Goal: Use online tool/utility: Utilize a website feature to perform a specific function

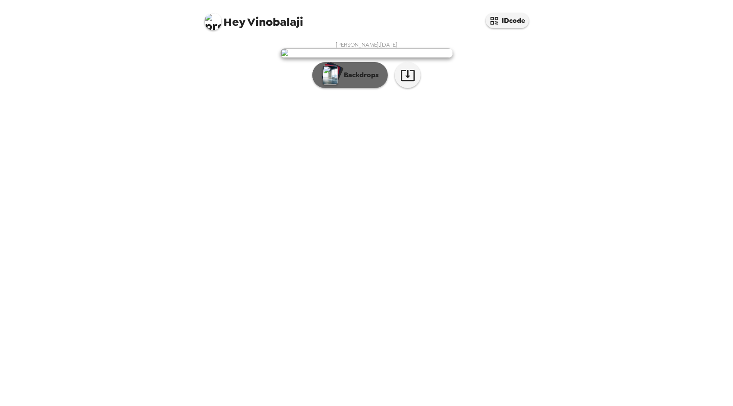
click at [371, 80] on p "Backdrops" at bounding box center [358, 75] width 39 height 10
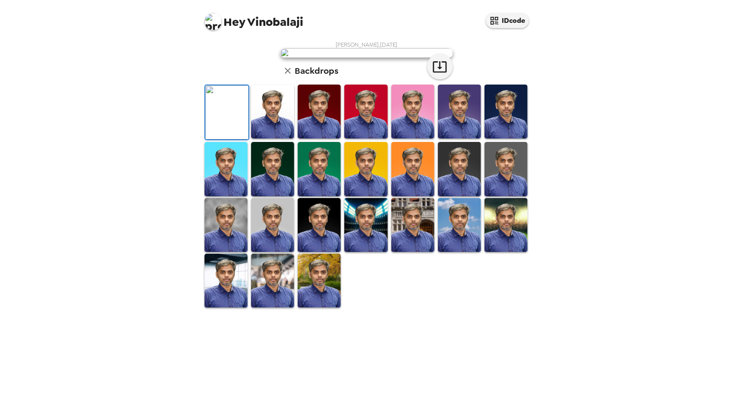
click at [271, 138] on img at bounding box center [272, 112] width 43 height 54
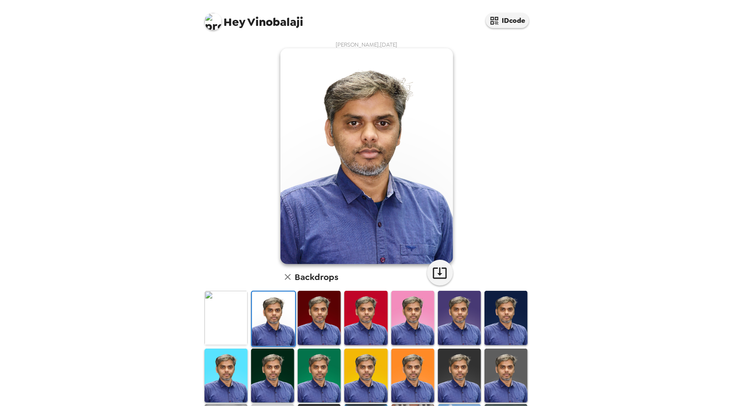
click at [226, 326] on img at bounding box center [225, 318] width 43 height 54
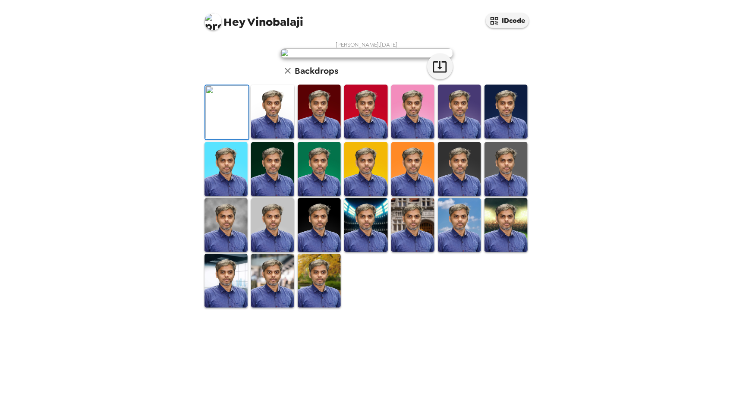
scroll to position [117, 0]
click at [264, 252] on img at bounding box center [272, 225] width 43 height 54
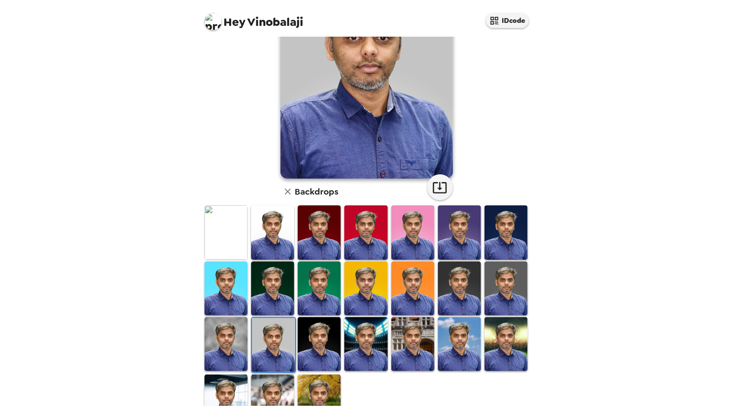
scroll to position [0, 0]
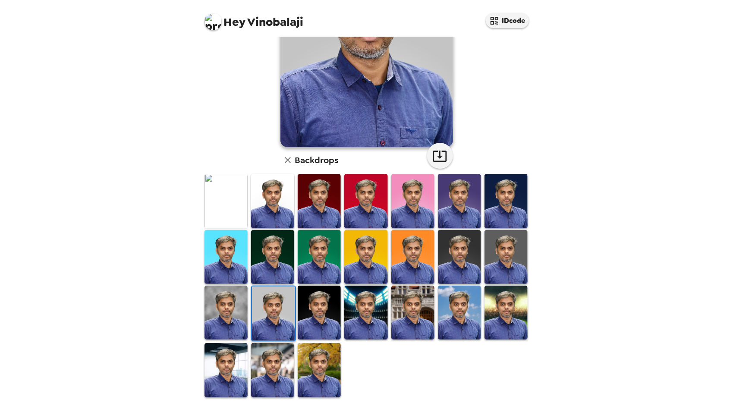
click at [238, 311] on img at bounding box center [225, 313] width 43 height 54
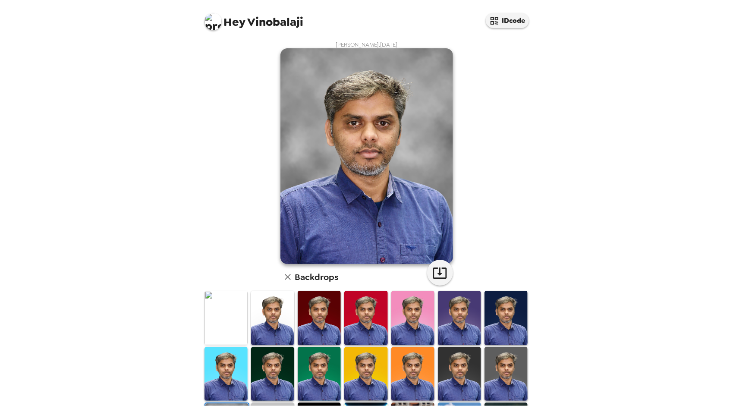
click at [360, 222] on img at bounding box center [366, 156] width 173 height 216
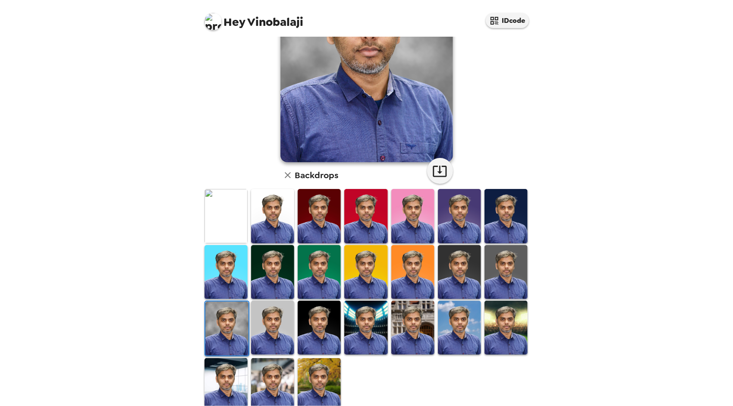
scroll to position [117, 0]
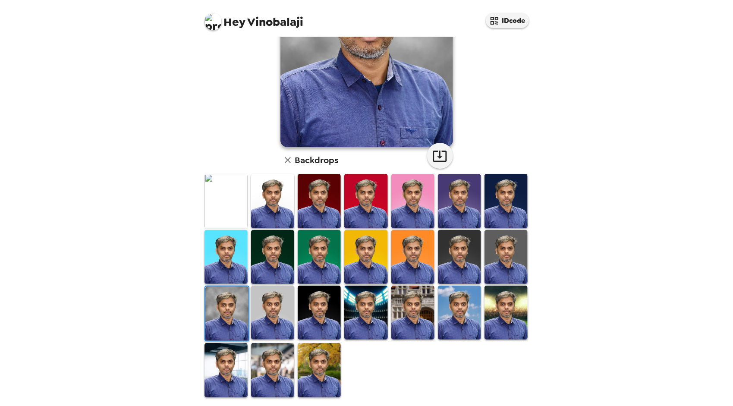
click at [272, 370] on img at bounding box center [272, 370] width 43 height 54
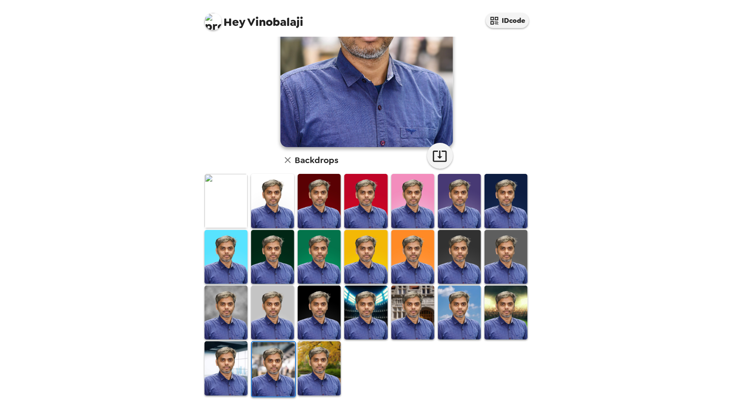
click at [227, 376] on img at bounding box center [225, 368] width 43 height 54
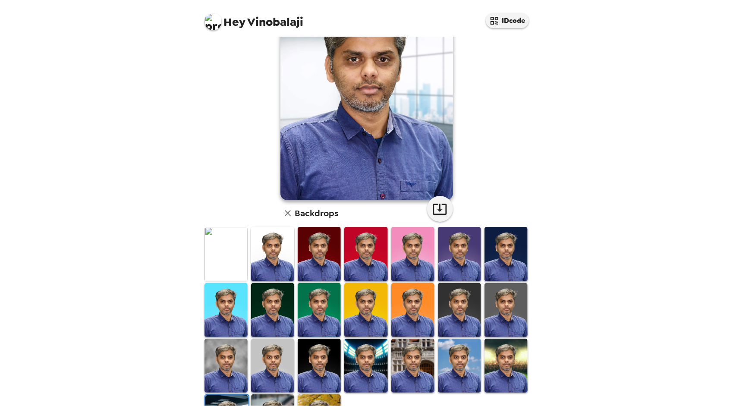
scroll to position [0, 0]
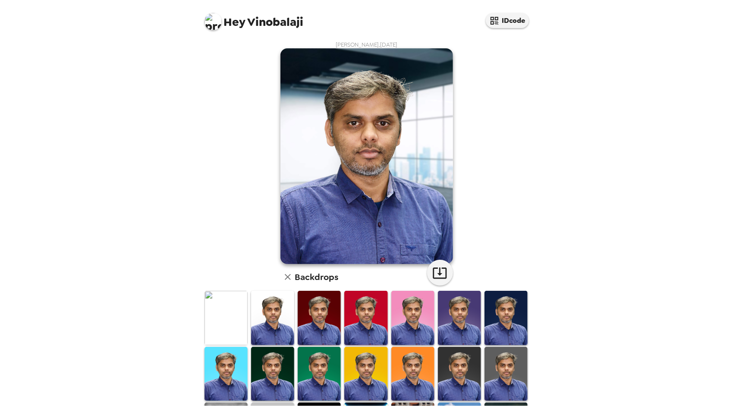
click at [232, 319] on img at bounding box center [225, 318] width 43 height 54
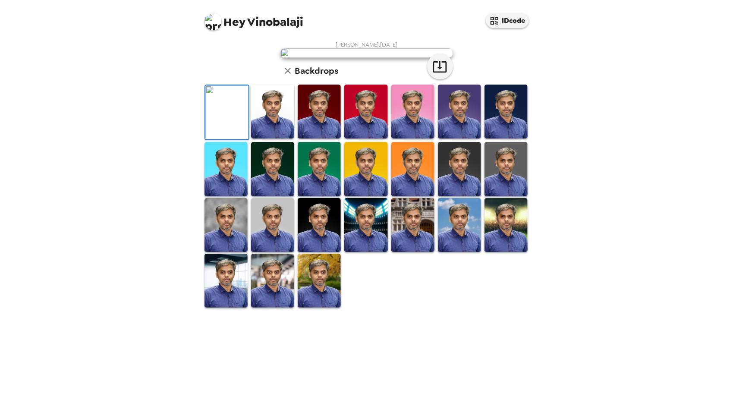
click at [282, 138] on img at bounding box center [272, 112] width 43 height 54
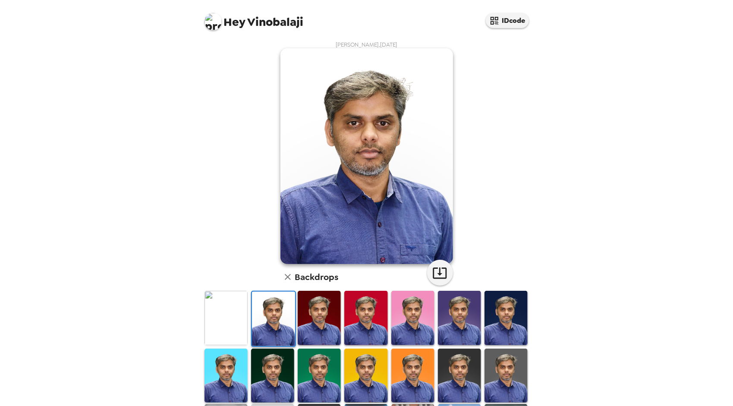
drag, startPoint x: 316, startPoint y: 324, endPoint x: 342, endPoint y: 322, distance: 25.5
click at [317, 324] on img at bounding box center [319, 318] width 43 height 54
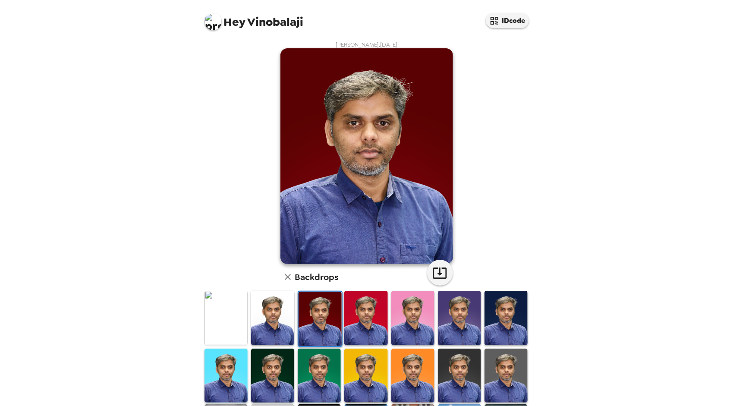
drag, startPoint x: 387, startPoint y: 322, endPoint x: 393, endPoint y: 323, distance: 6.1
click at [391, 322] on img at bounding box center [412, 318] width 43 height 54
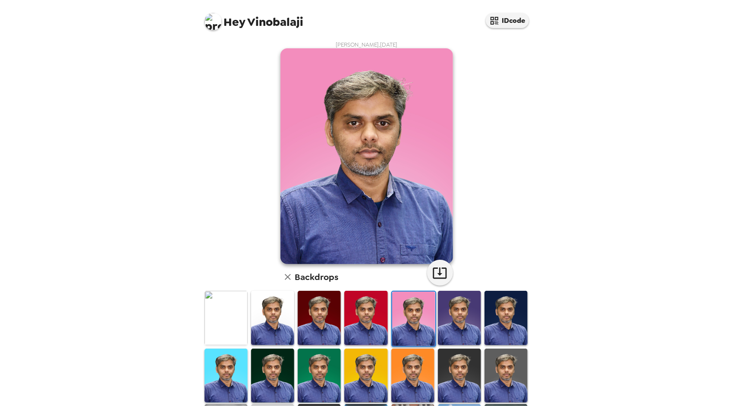
click at [505, 323] on img at bounding box center [505, 318] width 43 height 54
